Goal: Navigation & Orientation: Find specific page/section

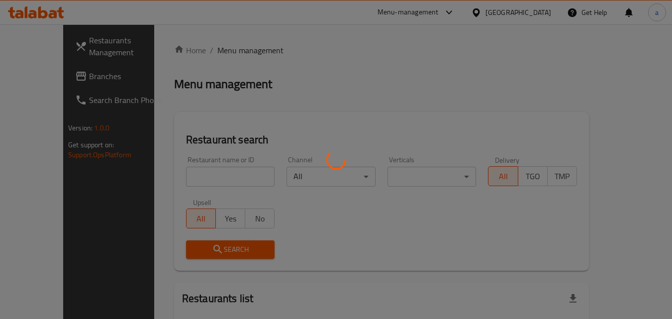
click at [517, 9] on div at bounding box center [336, 159] width 672 height 319
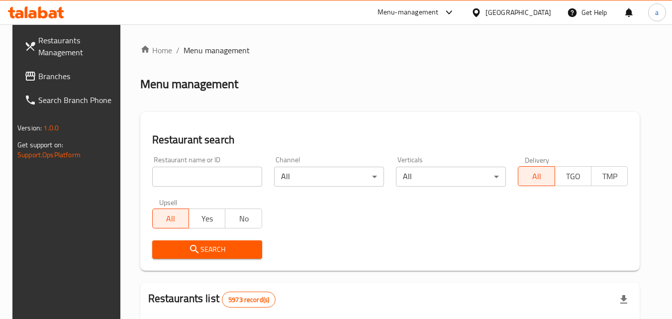
click at [479, 9] on icon at bounding box center [475, 12] width 7 height 8
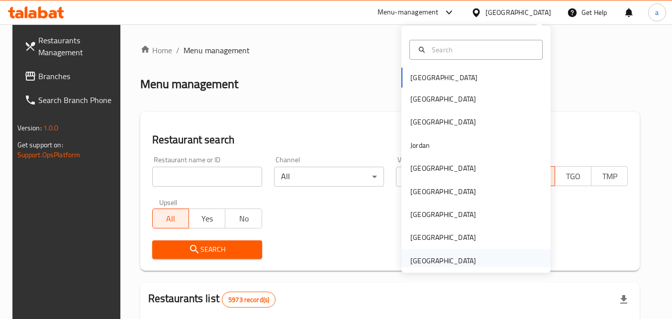
click at [444, 258] on div "[GEOGRAPHIC_DATA]" at bounding box center [443, 260] width 66 height 11
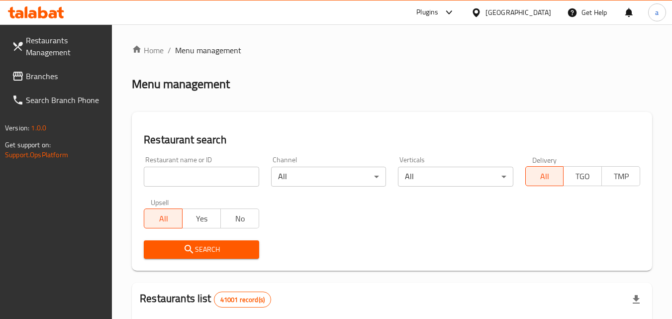
click at [42, 81] on span "Branches" at bounding box center [65, 76] width 79 height 12
